Goal: Check status: Check status

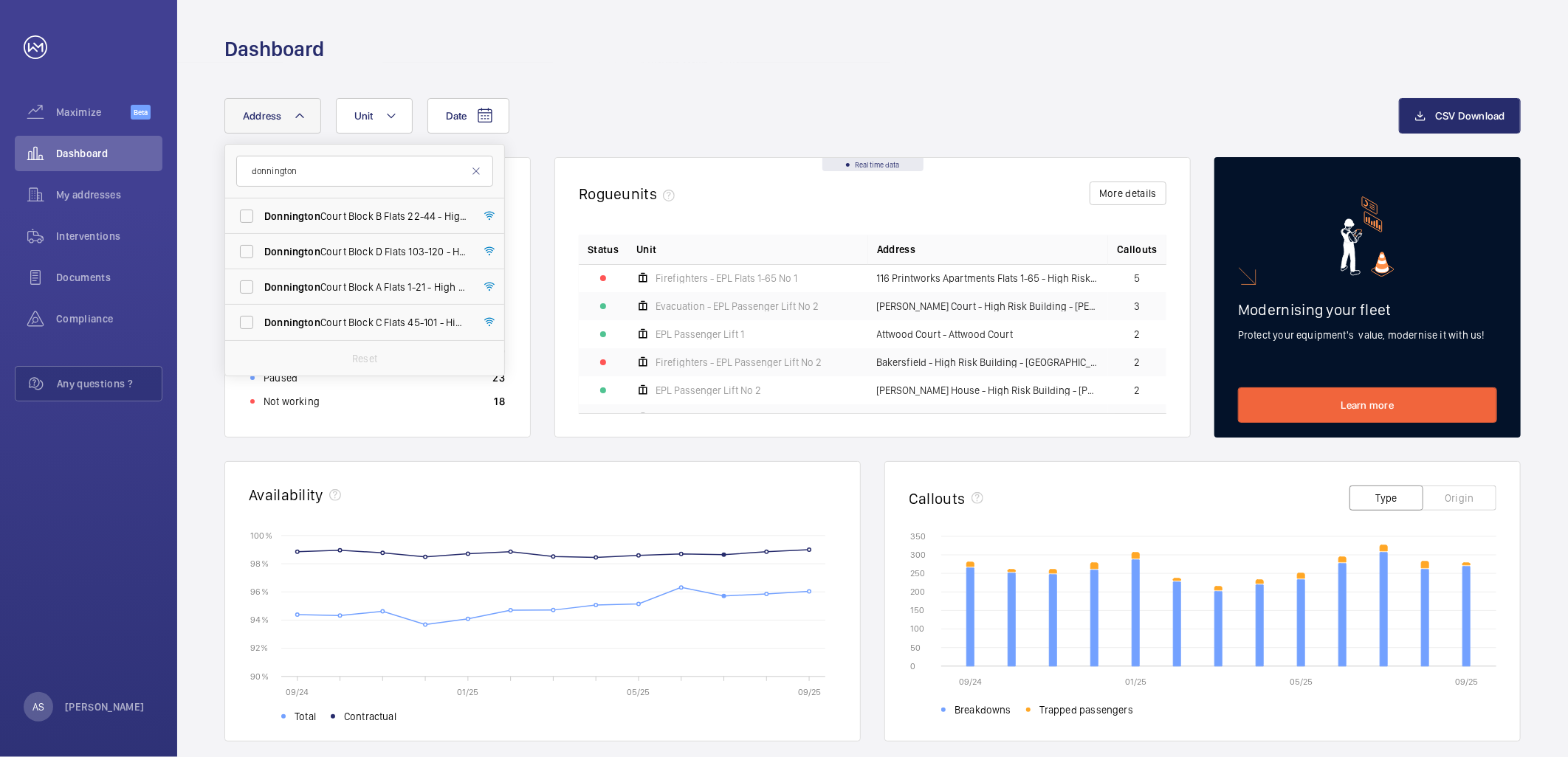
type input "donnington"
click at [72, 144] on div "Dashboard" at bounding box center [89, 154] width 148 height 35
click at [77, 149] on span "Dashboard" at bounding box center [109, 154] width 107 height 15
click at [372, 216] on span "[GEOGRAPHIC_DATA] B Flats [STREET_ADDRESS]" at bounding box center [366, 217] width 203 height 15
click at [261, 216] on input "[GEOGRAPHIC_DATA] B Flats [STREET_ADDRESS]" at bounding box center [246, 216] width 29 height 29
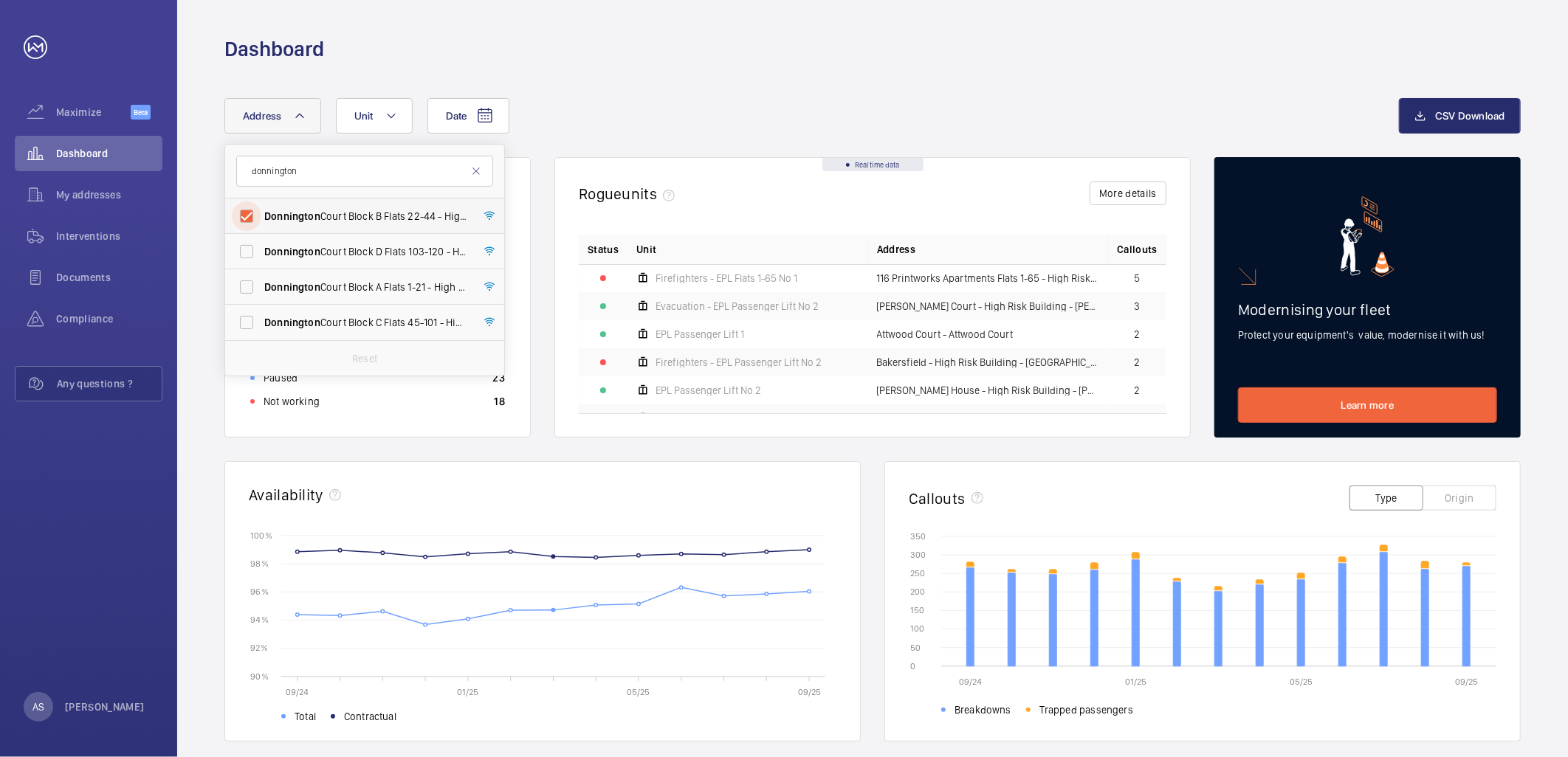
checkbox input "true"
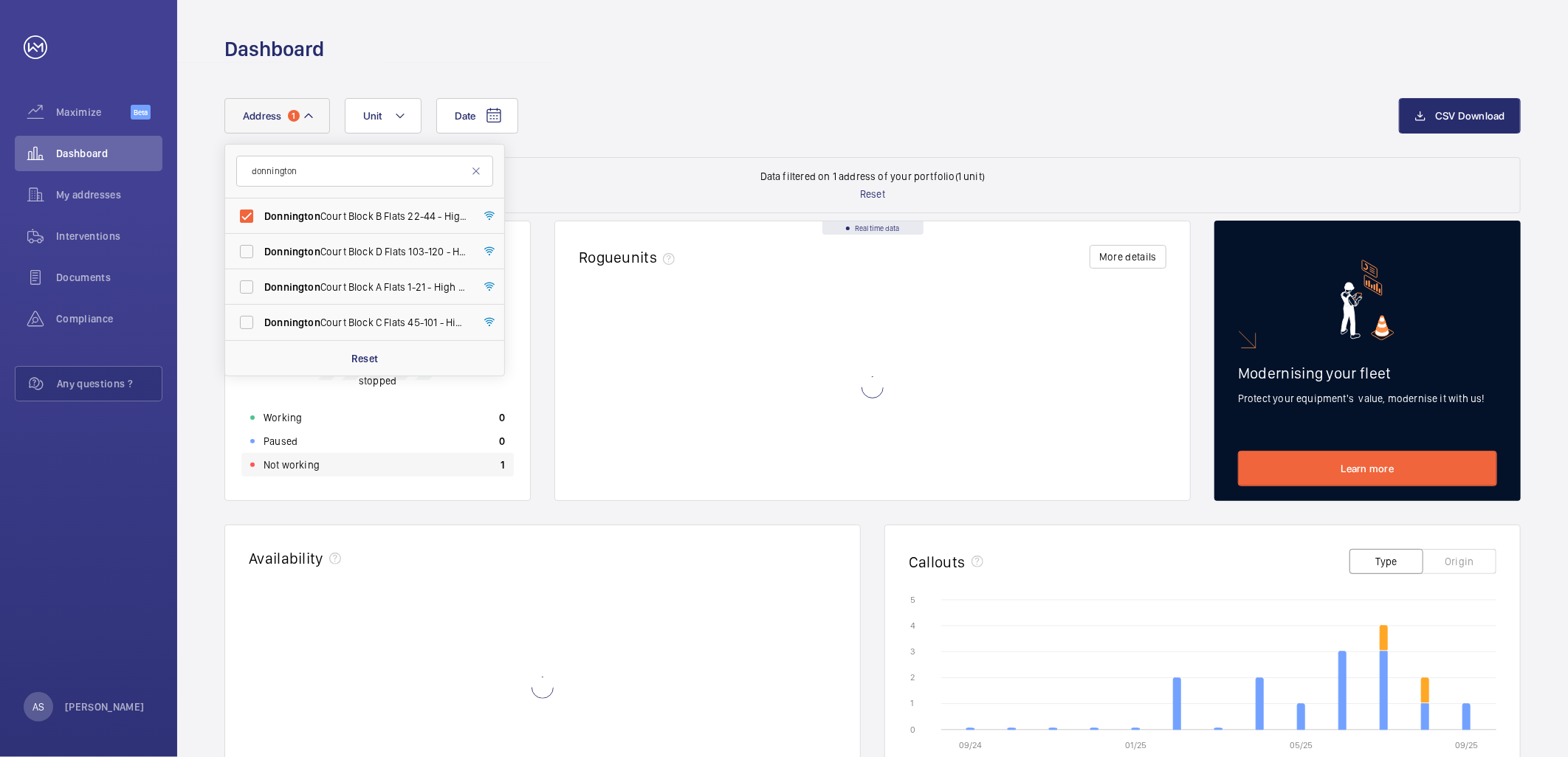
click at [463, 467] on div "Not working 1" at bounding box center [378, 465] width 273 height 23
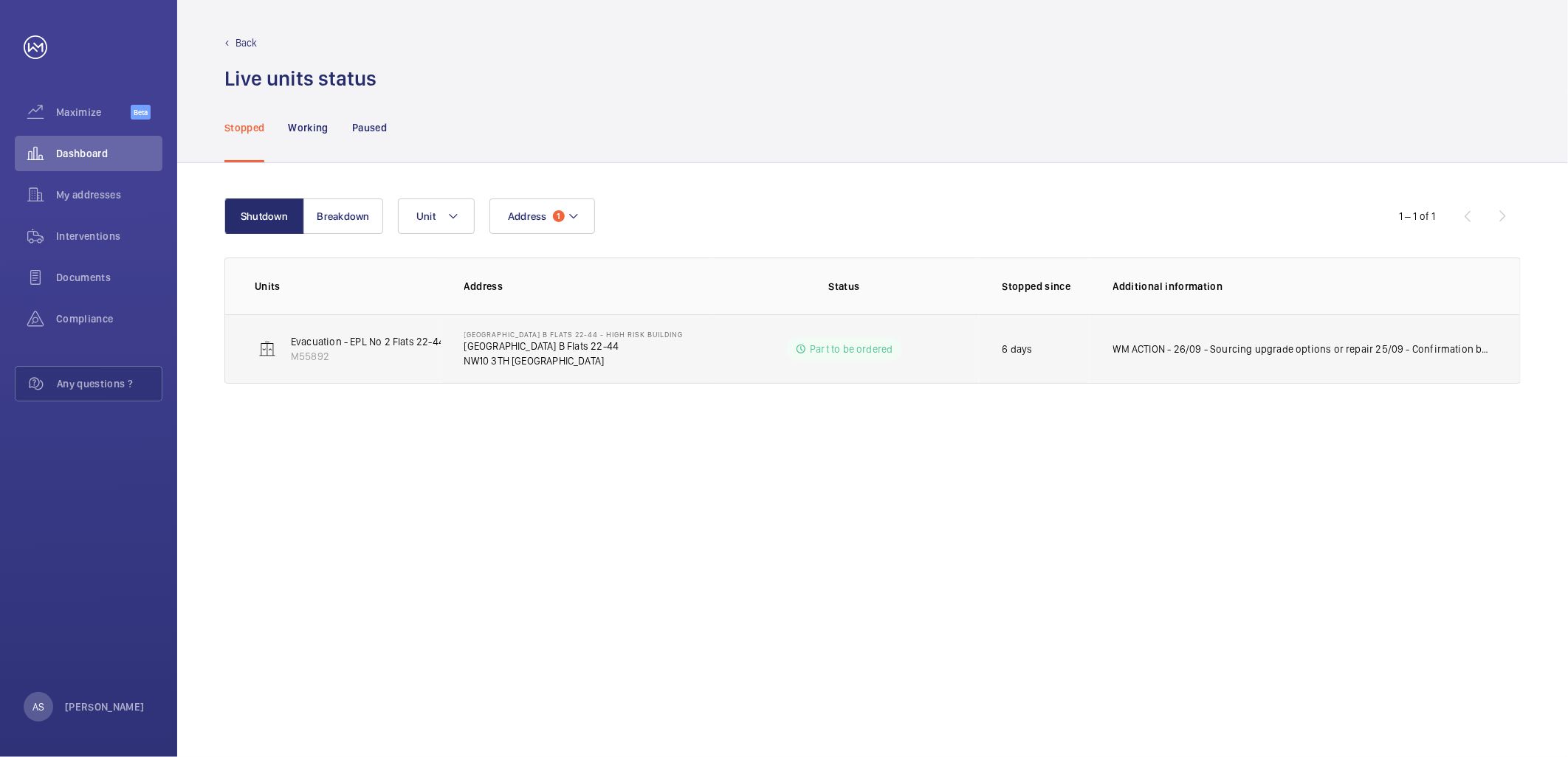
click at [1367, 355] on p "WM ACTION - 26/09 - Sourcing upgrade options or repair 25/09 - Confirmation by …" at bounding box center [1301, 349] width 377 height 15
